Goal: Task Accomplishment & Management: Manage account settings

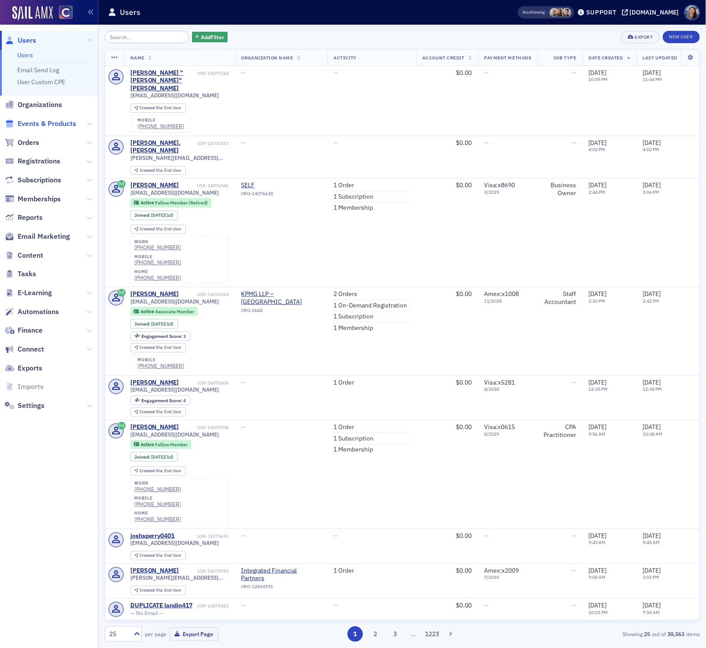
click at [42, 126] on span "Events & Products" at bounding box center [47, 124] width 59 height 10
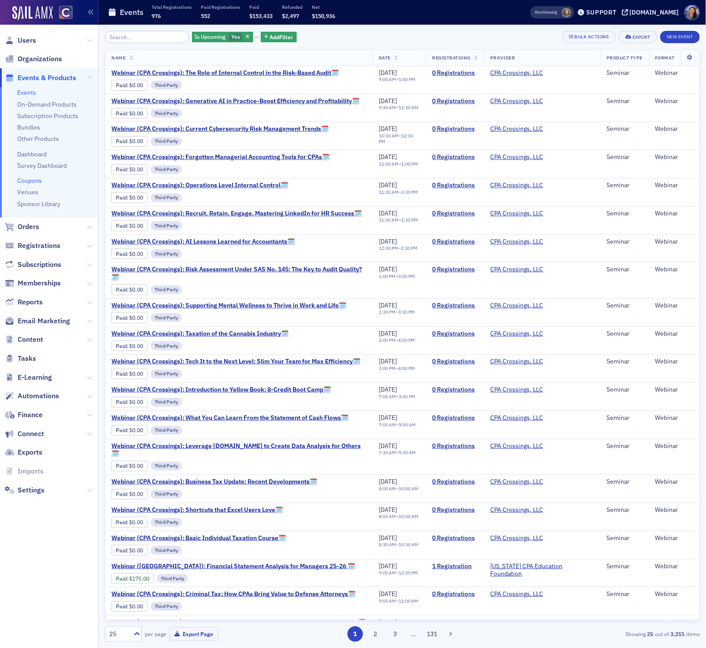
click at [37, 181] on link "Coupons" at bounding box center [29, 181] width 25 height 8
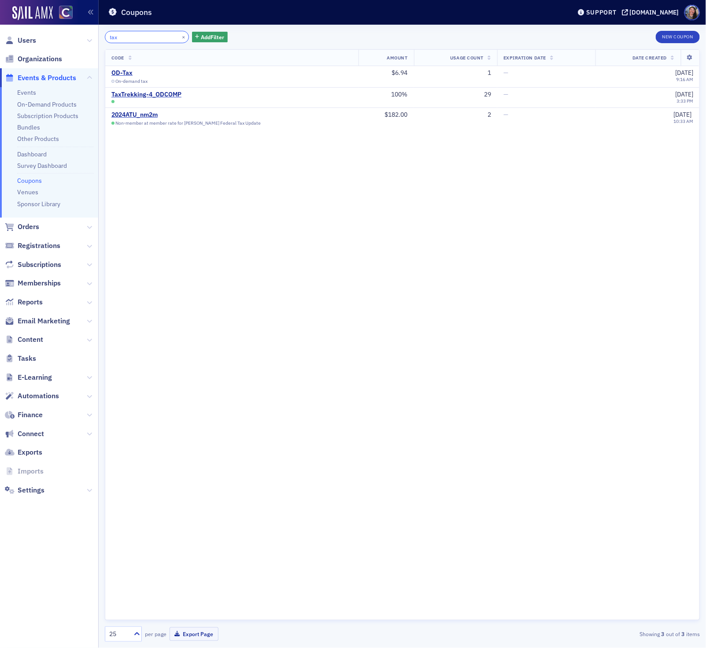
type input "tax"
click at [264, 296] on div "Code Amount Usage Count Expiration Date Date Created OD-Tax On-demand tax $6.94…" at bounding box center [402, 334] width 595 height 571
click at [180, 37] on button "×" at bounding box center [184, 37] width 8 height 8
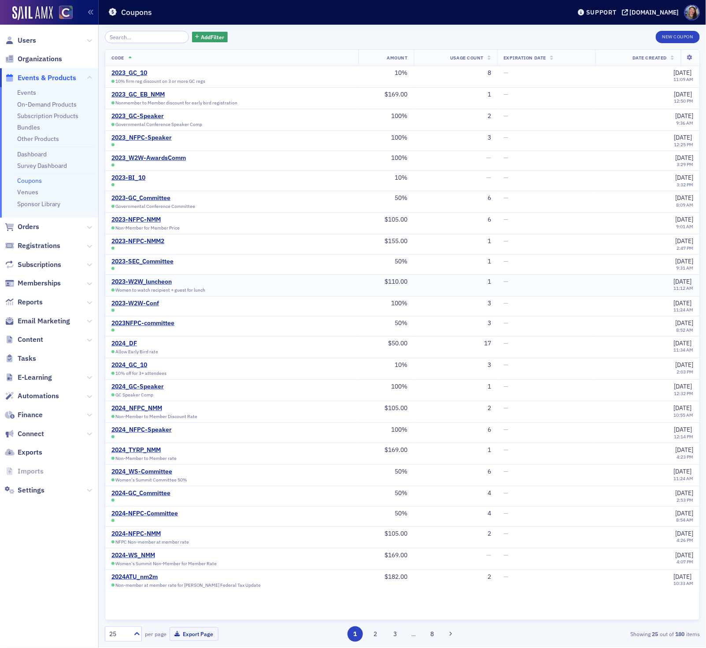
click at [327, 280] on div "2023-W2W_luncheon Women to watch recipient + guest for lunch" at bounding box center [231, 285] width 241 height 15
click at [690, 36] on button "New Coupon" at bounding box center [678, 37] width 44 height 12
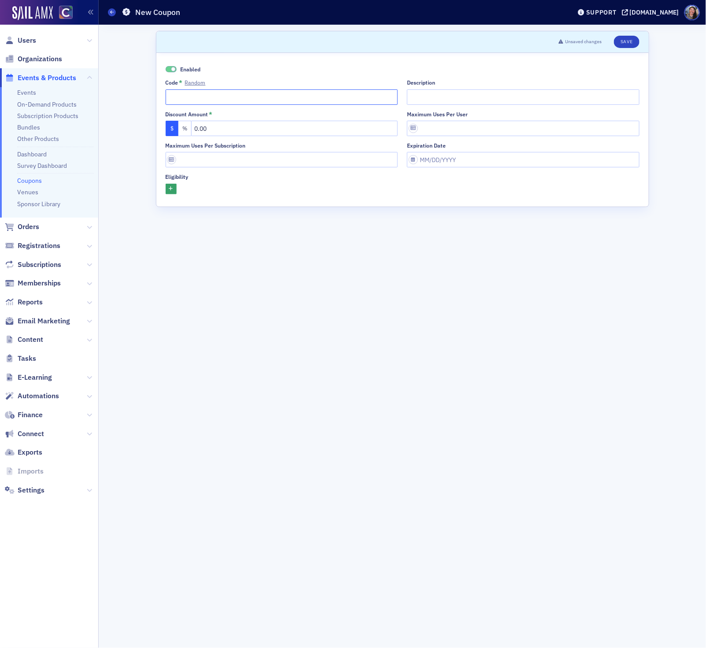
click at [267, 95] on input "Code * Random" at bounding box center [282, 96] width 233 height 15
type input "P"
type input "Tax-peak"
click at [241, 129] on input "0.00" at bounding box center [294, 128] width 207 height 15
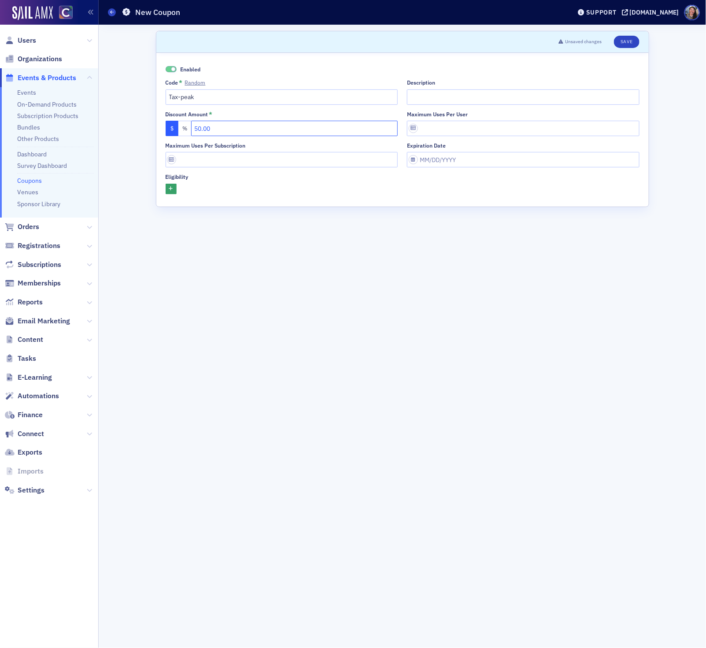
type input "50.00"
click at [489, 96] on input "Description" at bounding box center [523, 96] width 233 height 15
type input "$50 discount for PEAK"
click at [171, 190] on icon "button" at bounding box center [171, 189] width 4 height 5
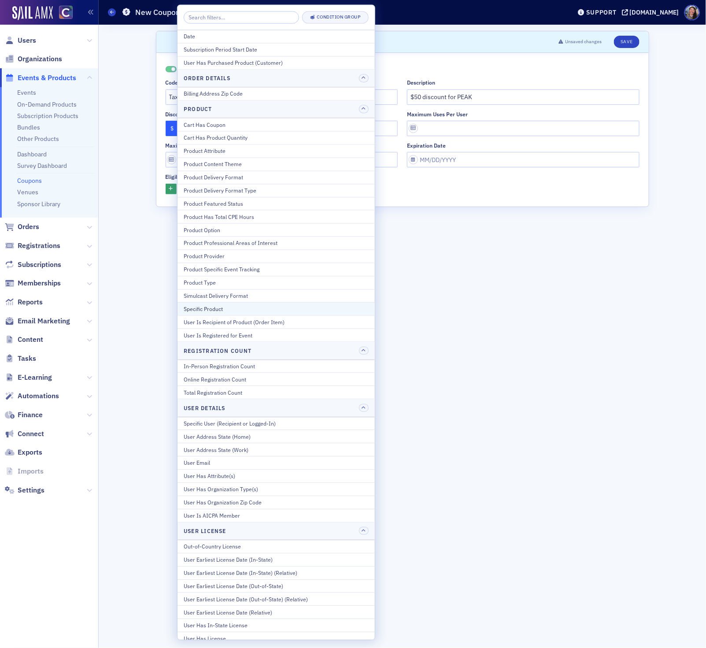
click at [198, 313] on div "Specific Product" at bounding box center [276, 309] width 185 height 8
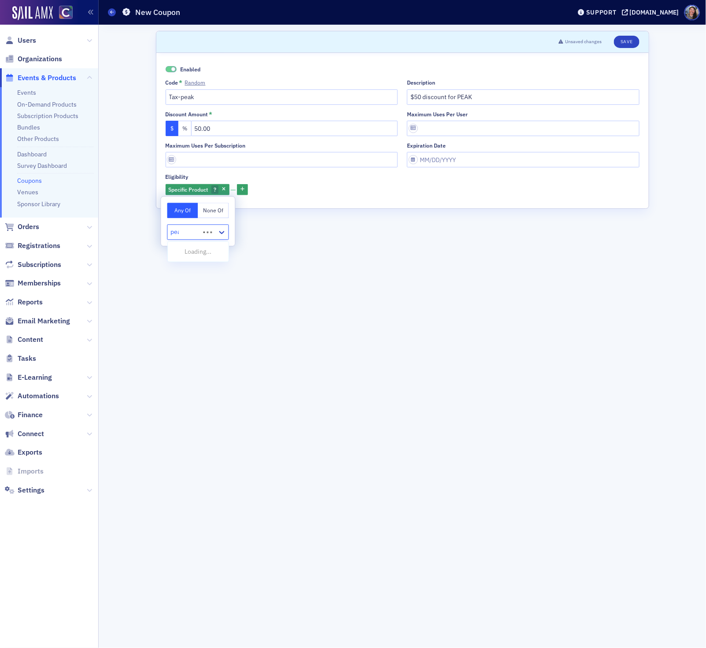
type input "peak"
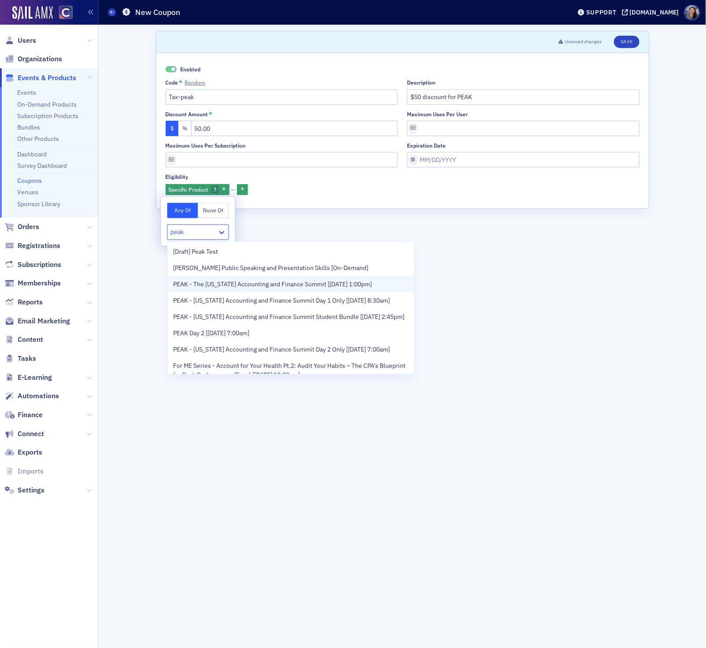
click at [211, 287] on span "PEAK - The Colorado Accounting and Finance Summit [11/11/2025 1:00pm]" at bounding box center [272, 284] width 199 height 9
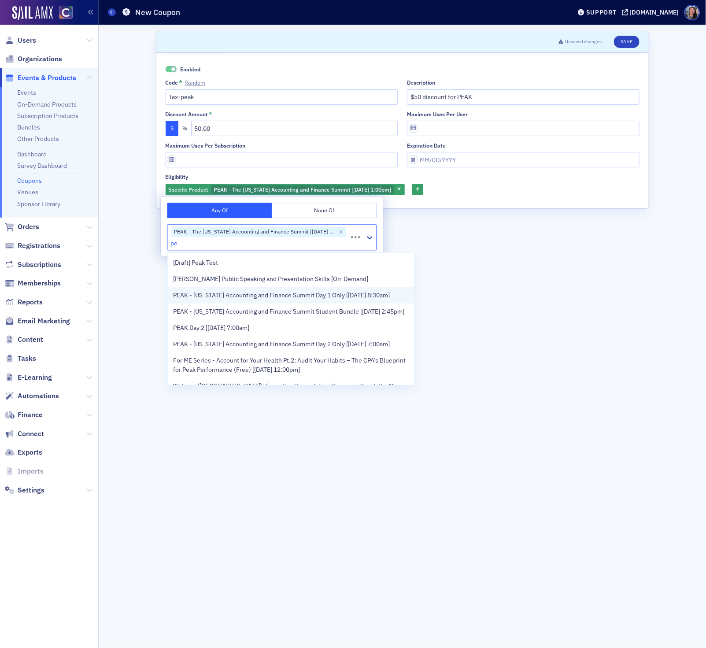
type input "p"
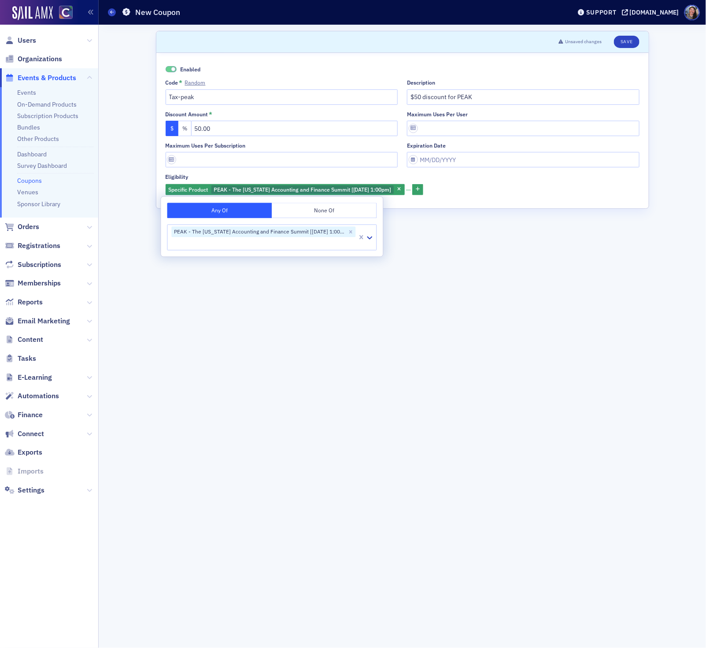
click at [483, 434] on form "Scroll to Unsaved changes Save Enabled Code * Random Tax-peak Description $50 d…" at bounding box center [403, 336] width 494 height 611
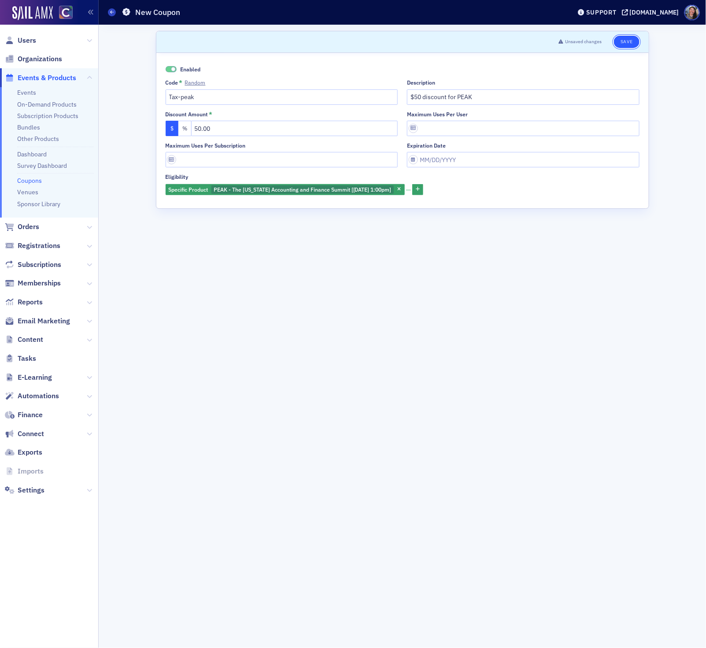
click at [628, 40] on button "Save" at bounding box center [626, 42] width 25 height 12
click at [493, 131] on input "Maximum uses per user" at bounding box center [523, 128] width 233 height 15
select select "9"
select select "2025"
click at [423, 158] on input "Expiration date" at bounding box center [523, 159] width 233 height 15
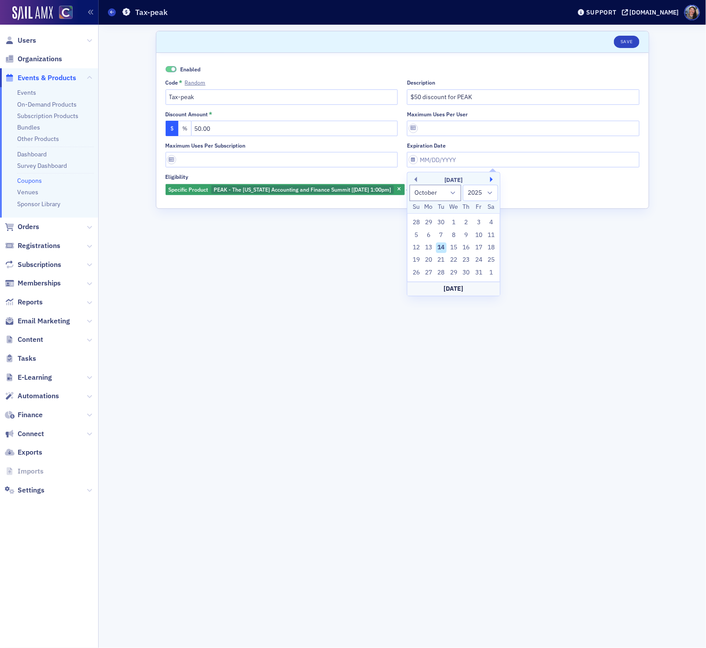
click at [494, 178] on button "Next Month" at bounding box center [492, 179] width 5 height 5
click at [417, 179] on button "Previous Month" at bounding box center [414, 179] width 5 height 5
select select "9"
click at [361, 394] on form "Scroll to Save Enabled Code * Random Tax-peak Description $50 discount for PEAK…" at bounding box center [403, 336] width 494 height 611
click at [346, 189] on span "PEAK - The Colorado Accounting and Finance Summit [11/11/2025 1:00pm]" at bounding box center [303, 189] width 178 height 7
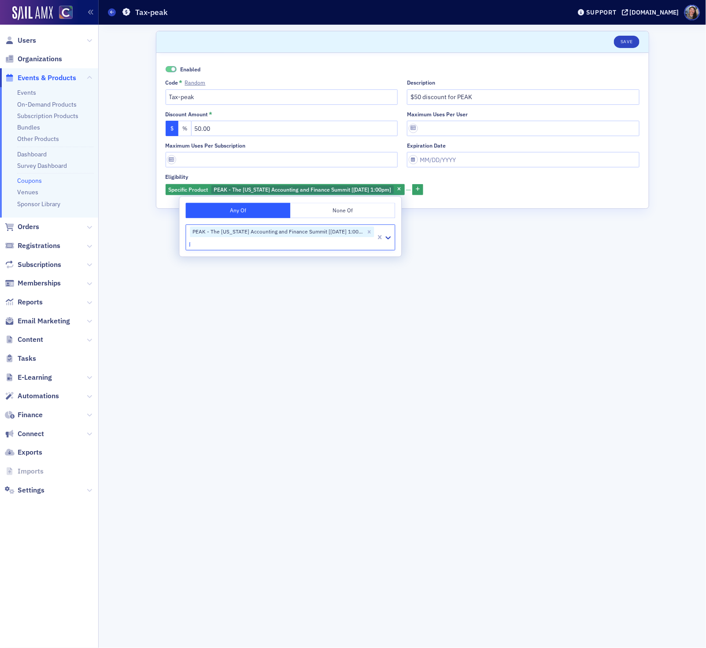
type input "peak"
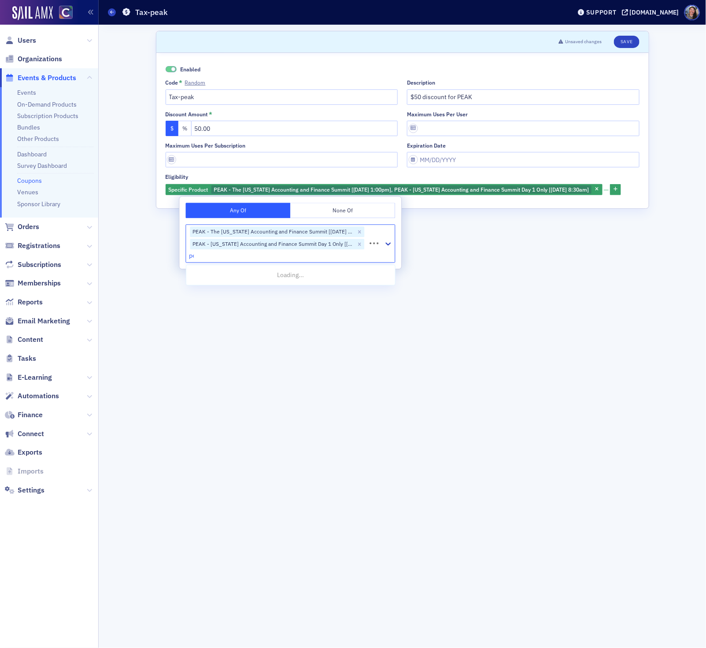
type input "peak"
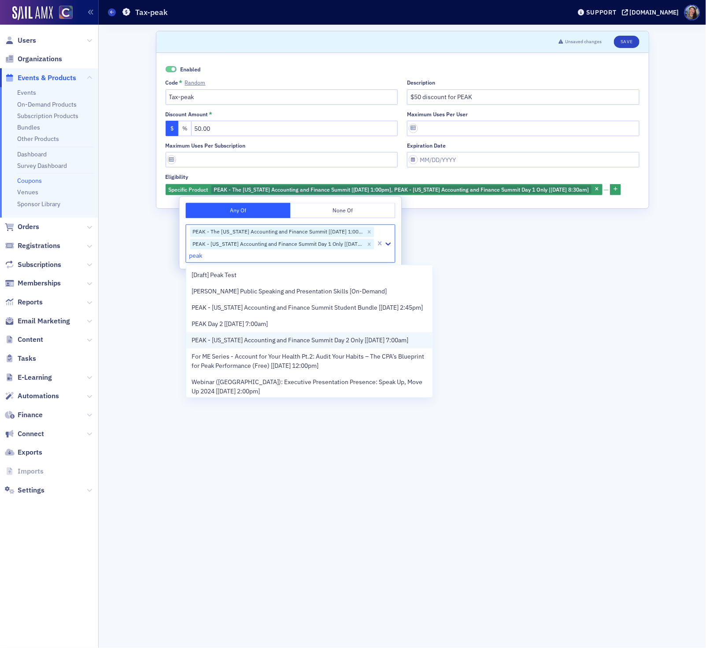
click at [312, 345] on span "PEAK - Colorado Accounting and Finance Summit Day 2 Only [11/13/2025 7:00am]" at bounding box center [300, 340] width 217 height 9
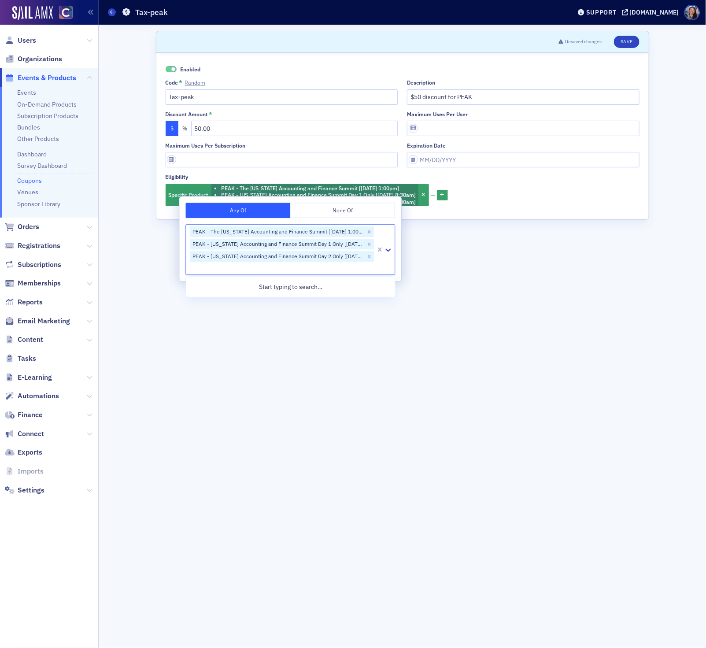
click at [463, 392] on form "Scroll to Unsaved changes Save Enabled Code * Random Tax-peak Description $50 d…" at bounding box center [403, 336] width 494 height 611
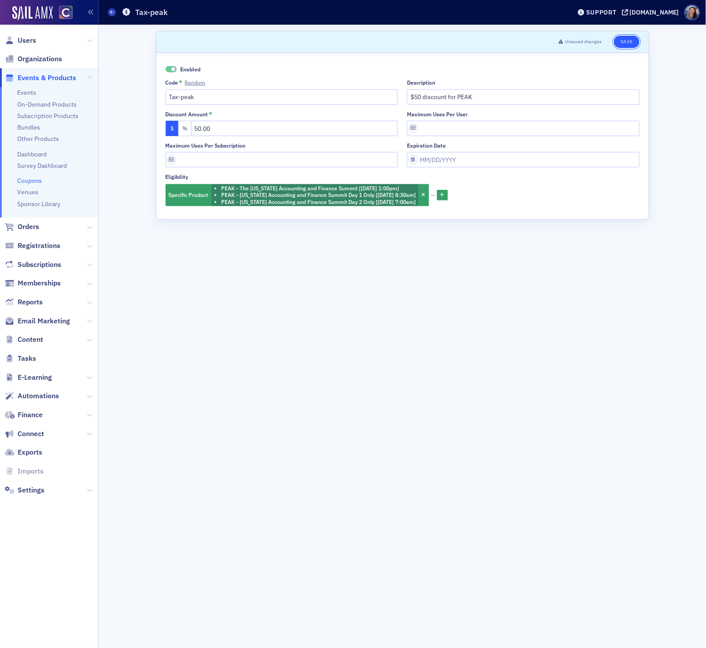
click at [624, 41] on button "Save" at bounding box center [626, 42] width 25 height 12
drag, startPoint x: 626, startPoint y: 41, endPoint x: 538, endPoint y: 50, distance: 89.0
click at [625, 41] on button "Save" at bounding box center [626, 42] width 25 height 12
click at [261, 102] on input "Tax-peak" at bounding box center [282, 96] width 233 height 15
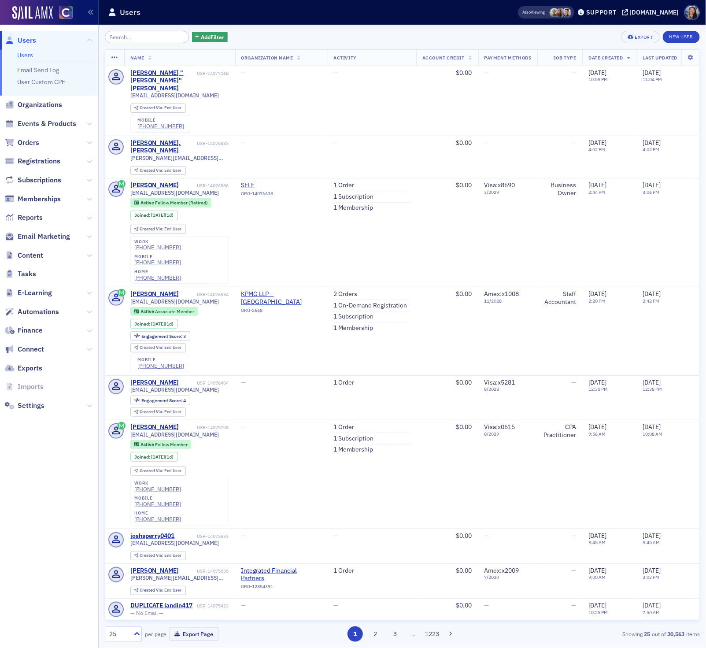
click at [63, 129] on span "Events & Products" at bounding box center [49, 124] width 98 height 19
click at [62, 123] on span "Events & Products" at bounding box center [47, 124] width 59 height 10
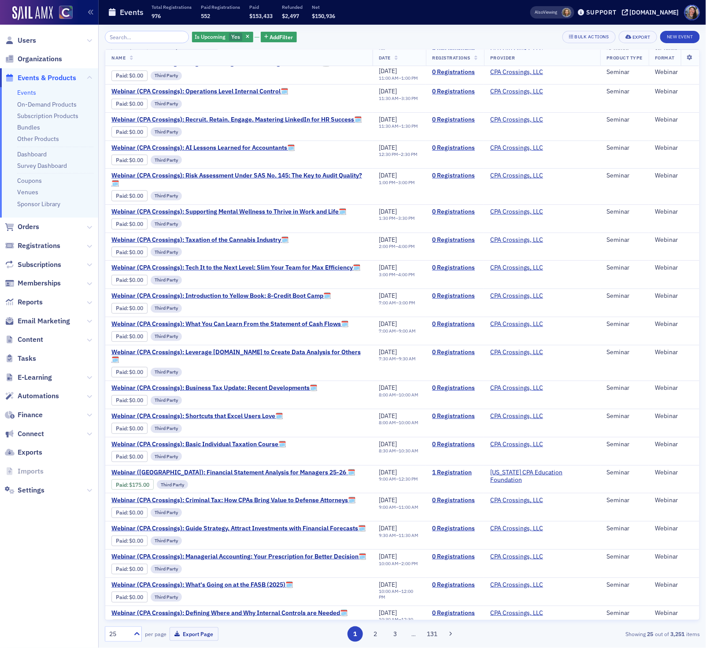
scroll to position [97, 0]
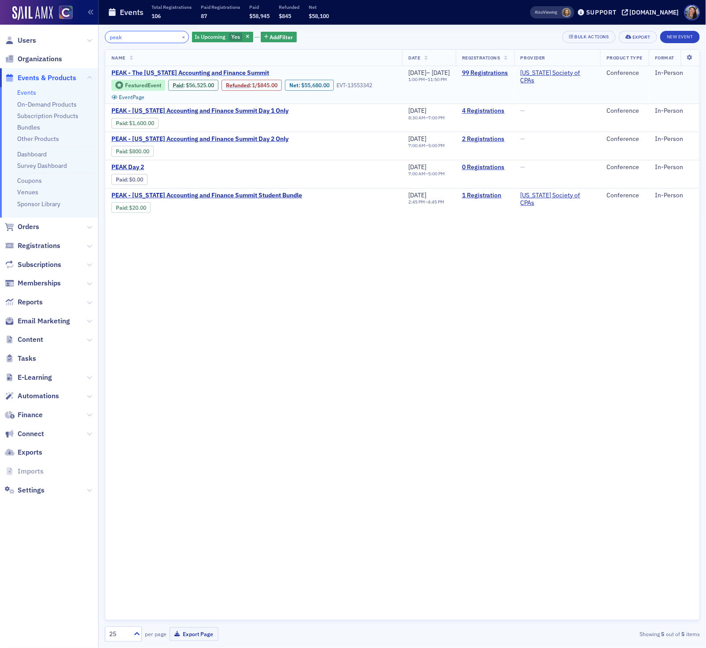
type input "peak"
click at [197, 71] on span "PEAK - The [US_STATE] Accounting and Finance Summit" at bounding box center [190, 73] width 158 height 8
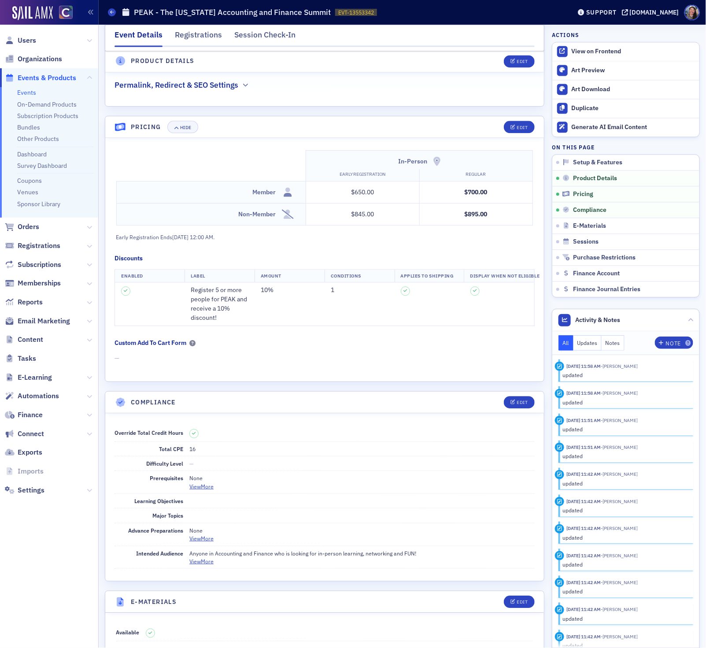
scroll to position [839, 0]
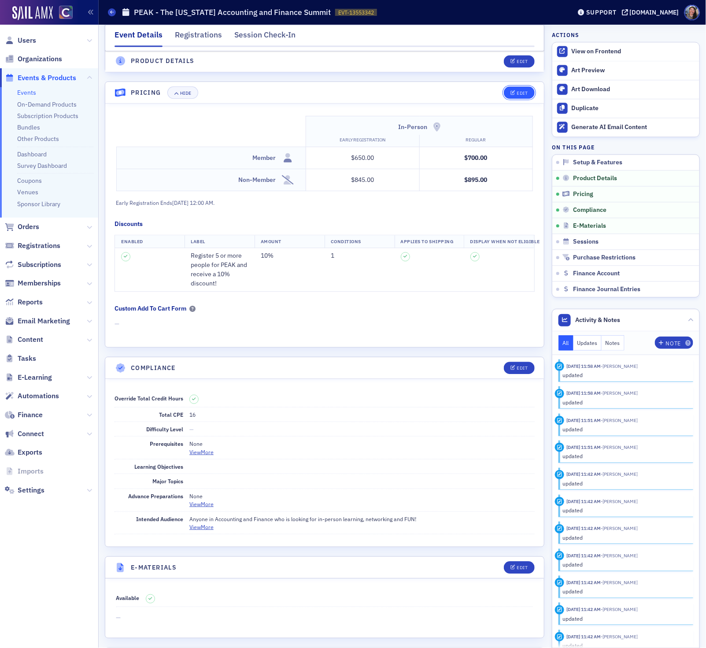
click at [521, 96] on div "Edit" at bounding box center [522, 93] width 11 height 5
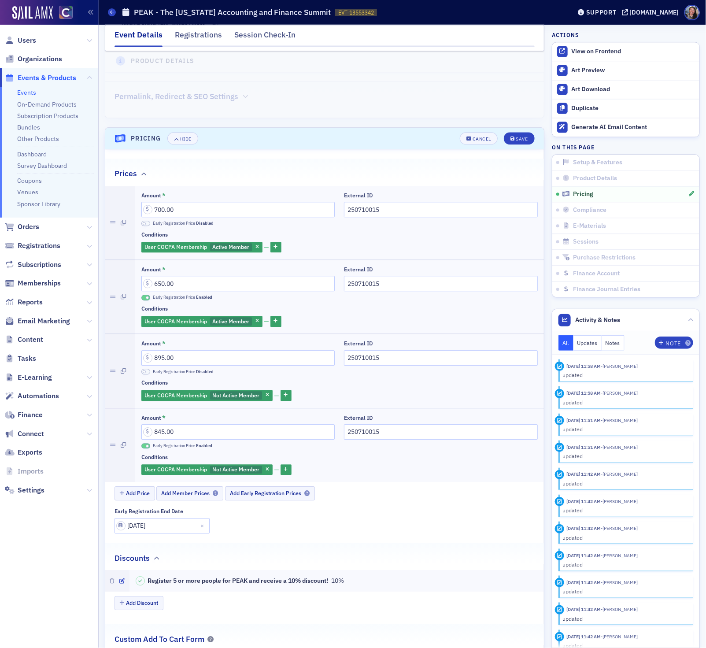
scroll to position [790, 0]
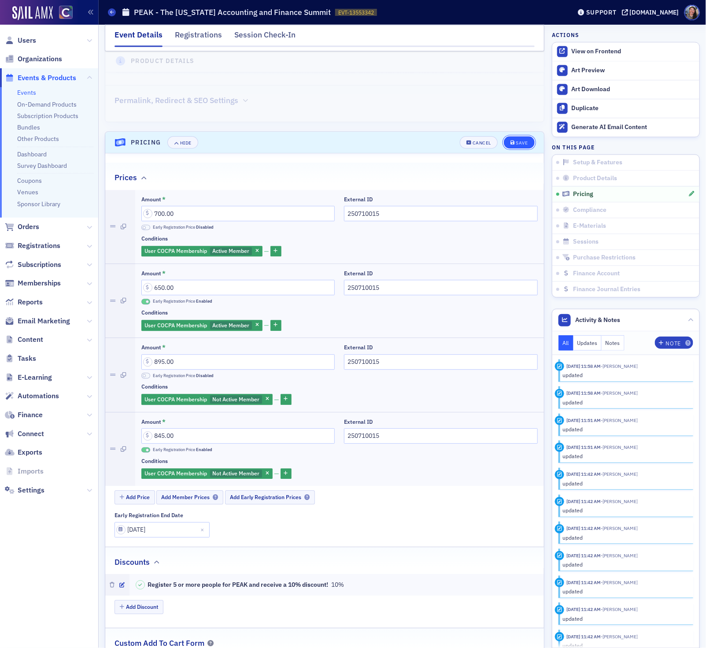
click at [516, 145] on div "Save" at bounding box center [522, 143] width 12 height 5
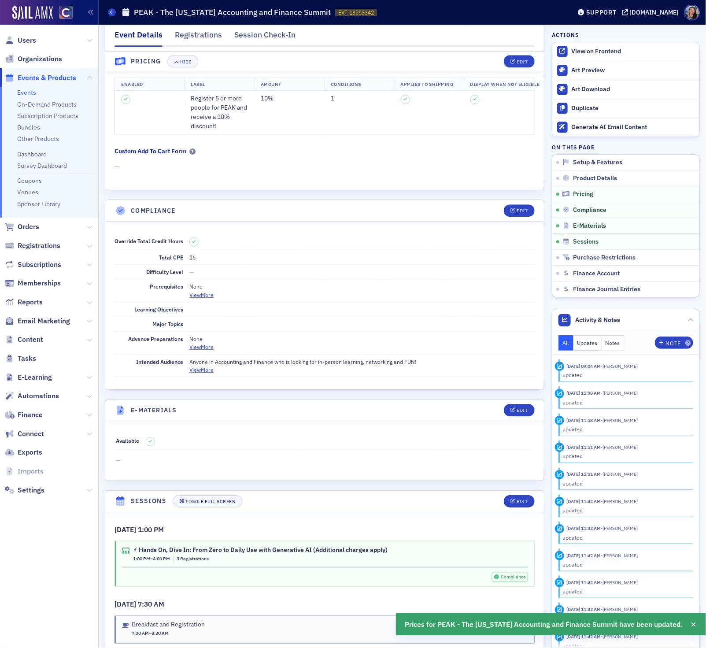
scroll to position [996, 0]
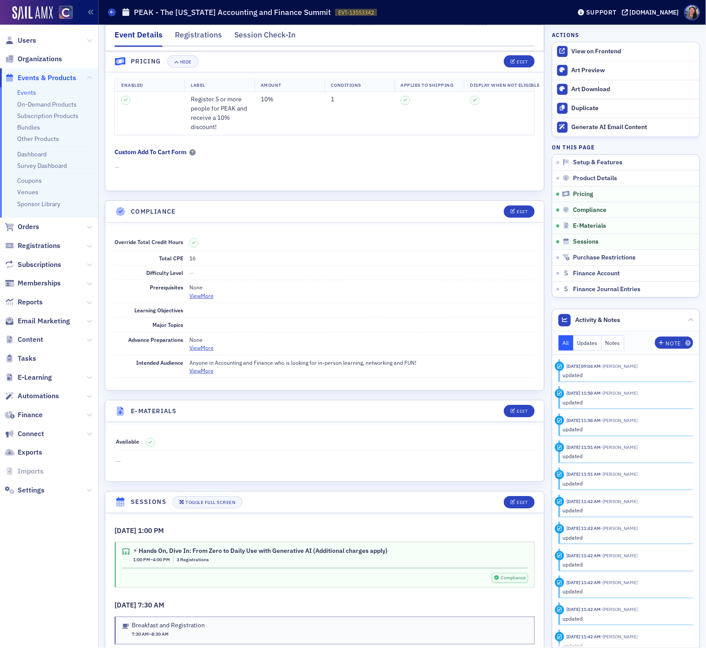
click at [33, 92] on link "Events" at bounding box center [26, 93] width 19 height 8
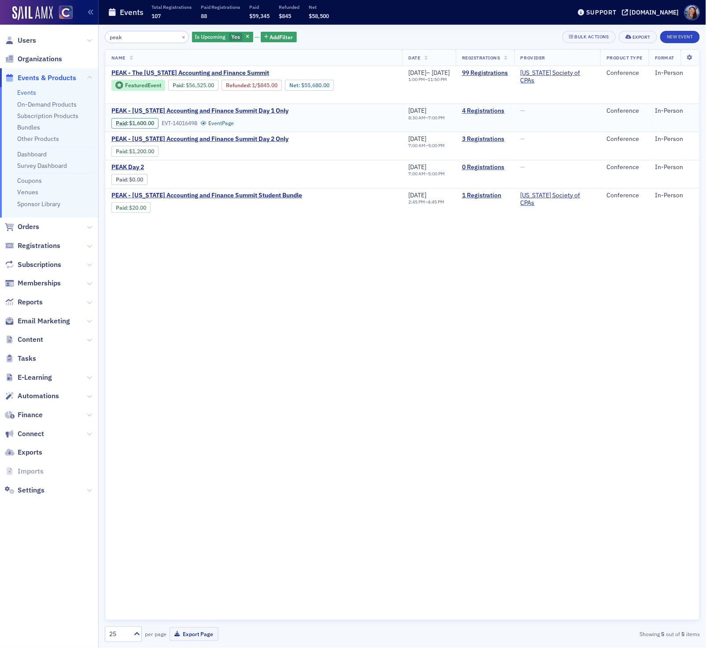
click at [183, 112] on span "PEAK - [US_STATE] Accounting and Finance Summit Day 1 Only" at bounding box center [199, 111] width 177 height 8
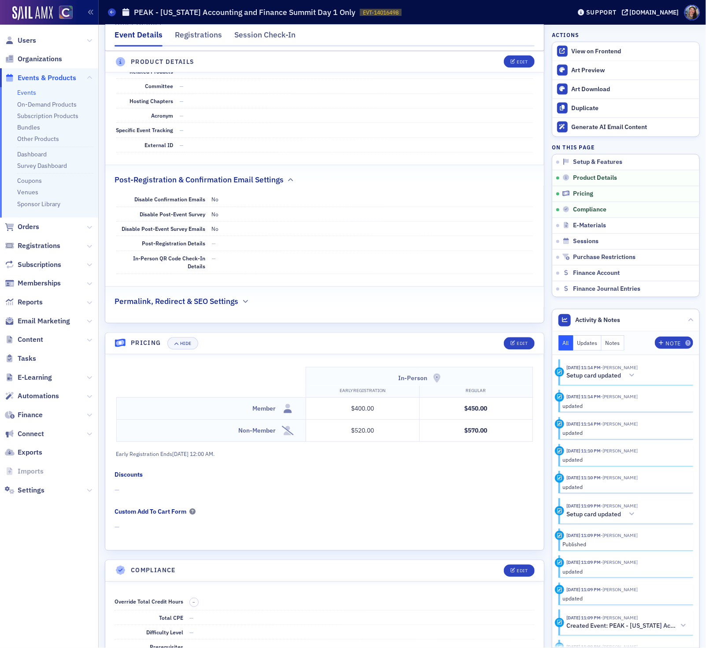
scroll to position [577, 0]
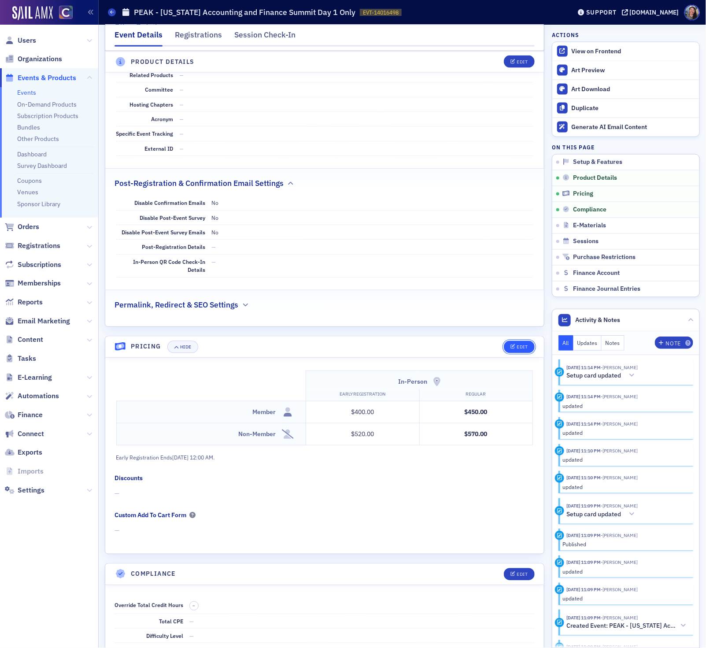
click at [507, 353] on button "Edit" at bounding box center [519, 347] width 30 height 12
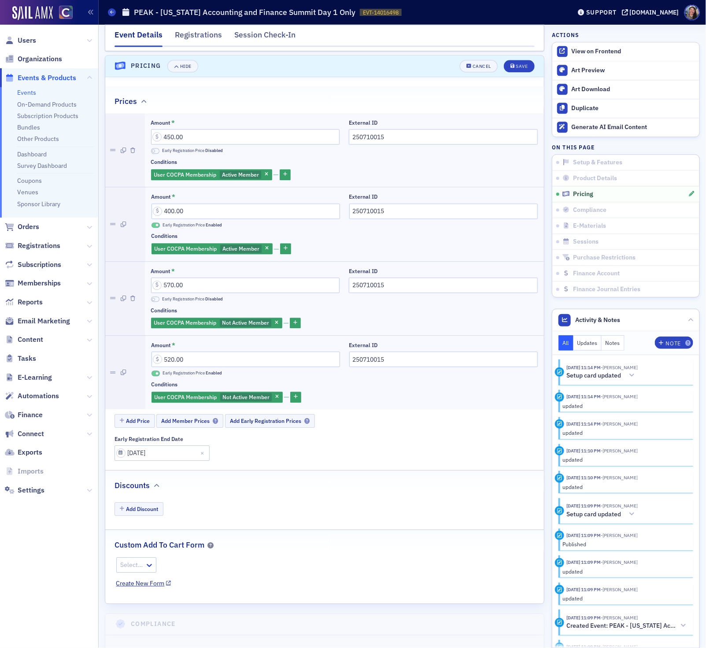
scroll to position [870, 0]
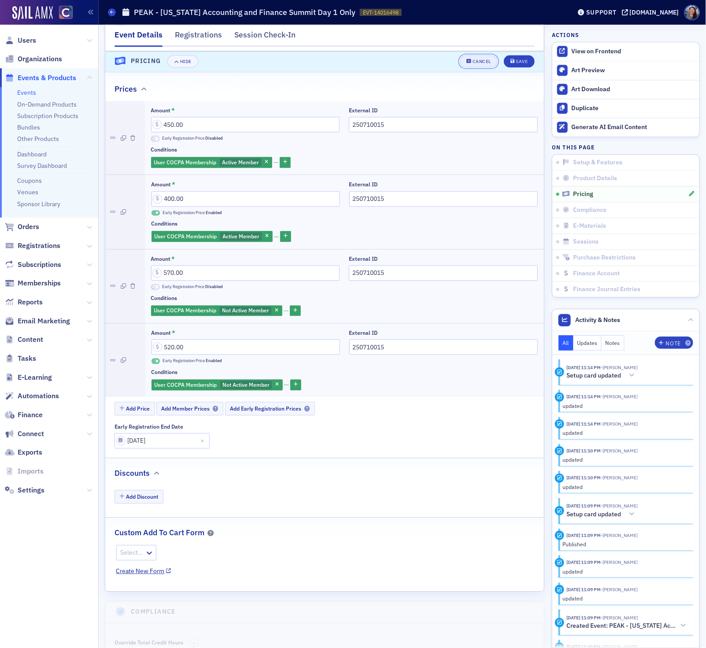
click at [480, 66] on button "Cancel" at bounding box center [479, 62] width 38 height 12
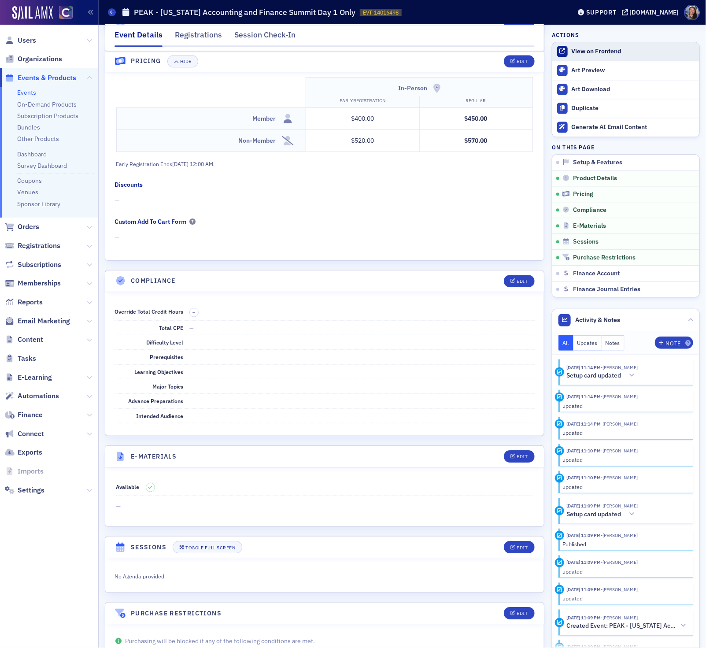
click at [613, 48] on div "View on Frontend" at bounding box center [633, 52] width 123 height 8
